Goal: Task Accomplishment & Management: Manage account settings

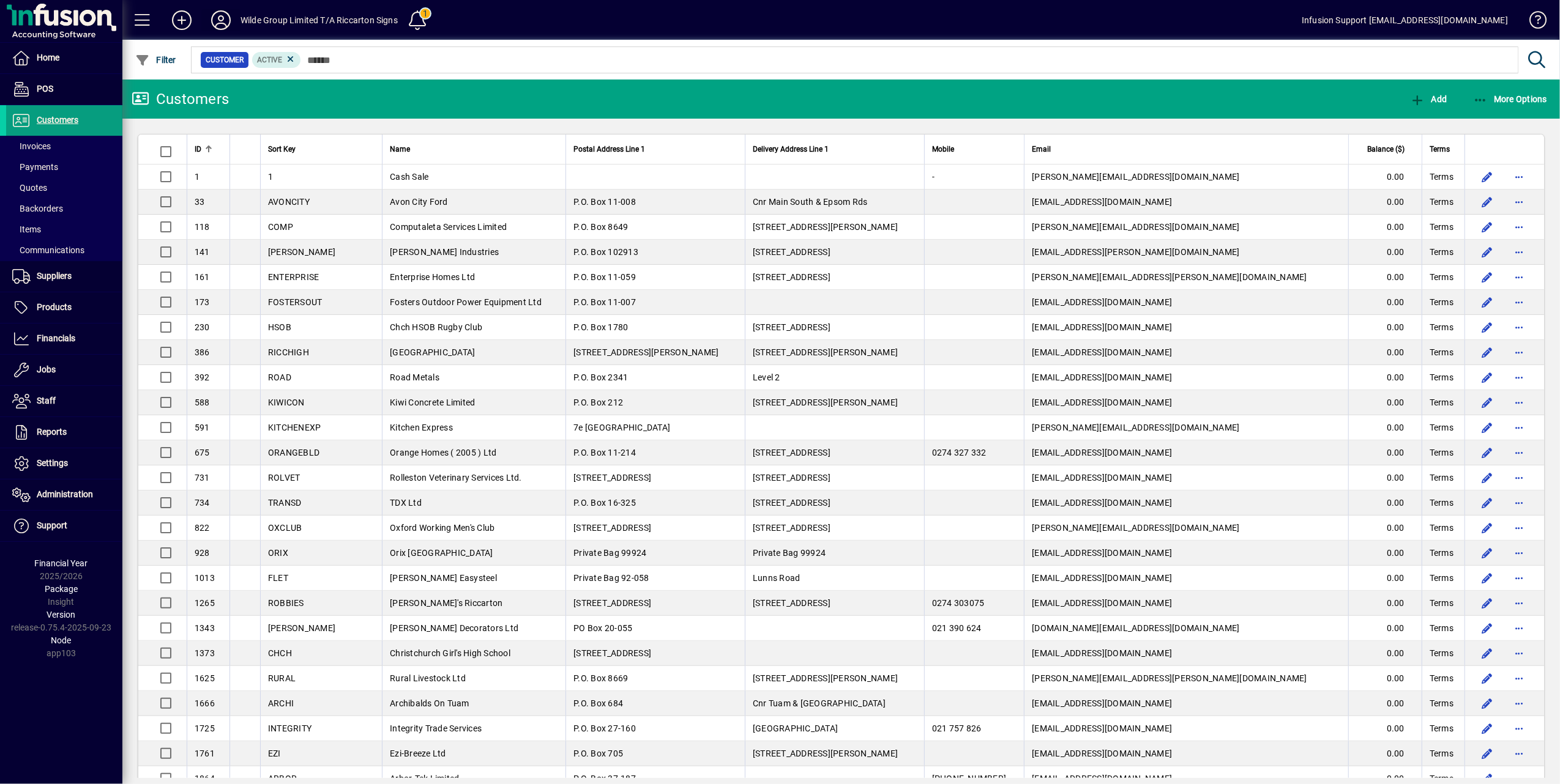
click at [207, 23] on span at bounding box center [221, 20] width 39 height 29
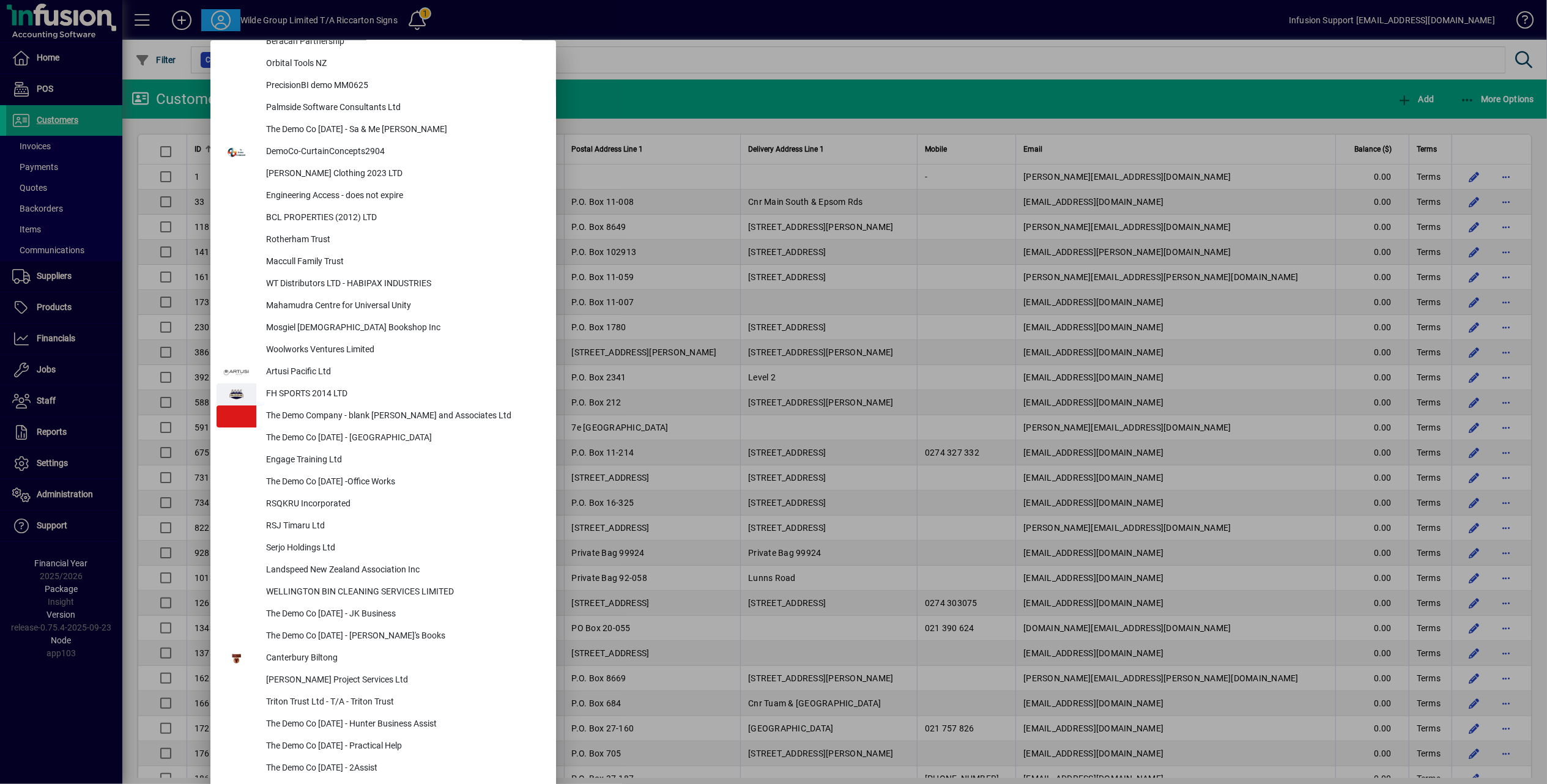
scroll to position [4449, 0]
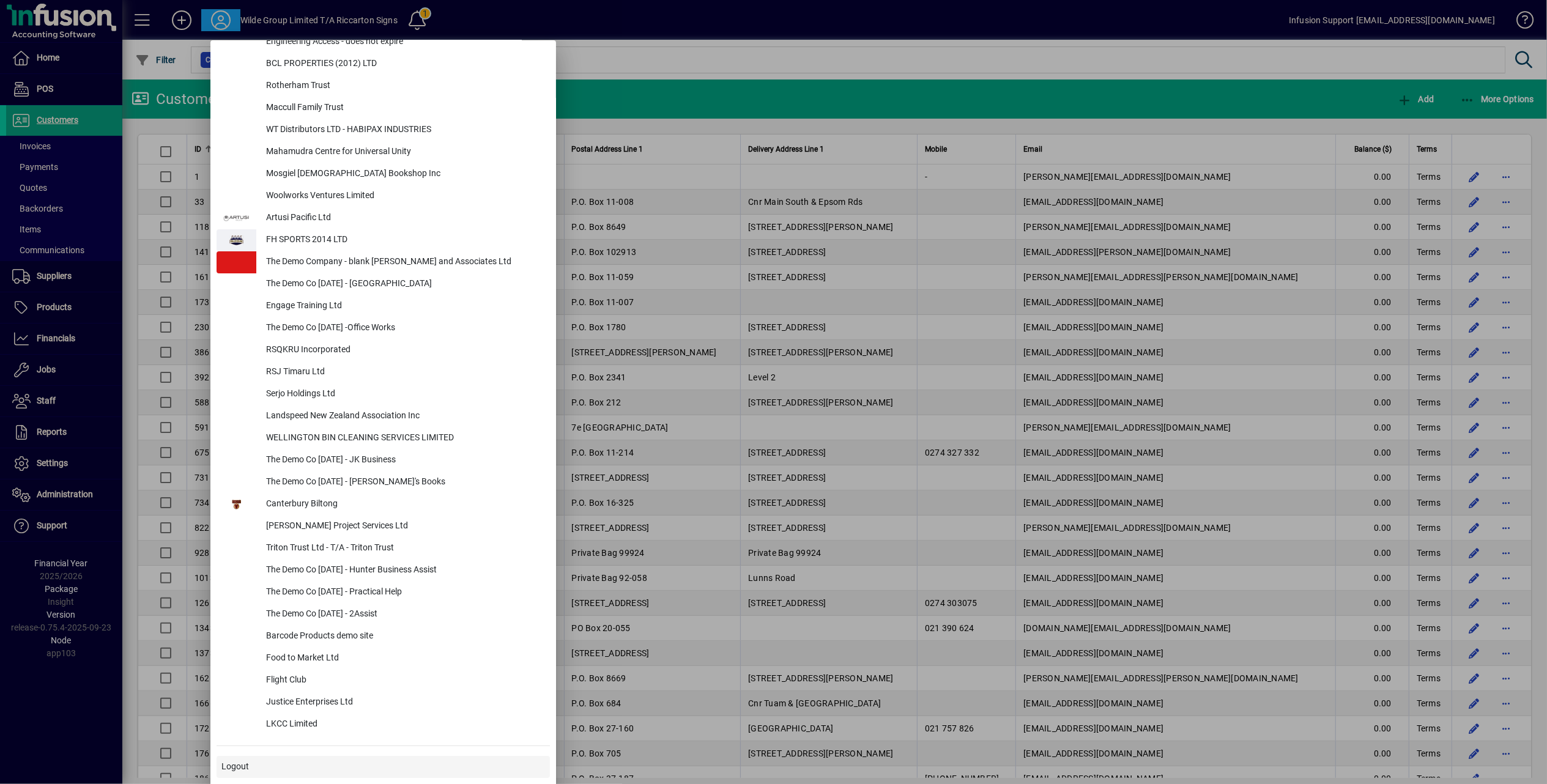
click at [230, 764] on span "Logout" at bounding box center [235, 767] width 27 height 13
